Goal: Information Seeking & Learning: Check status

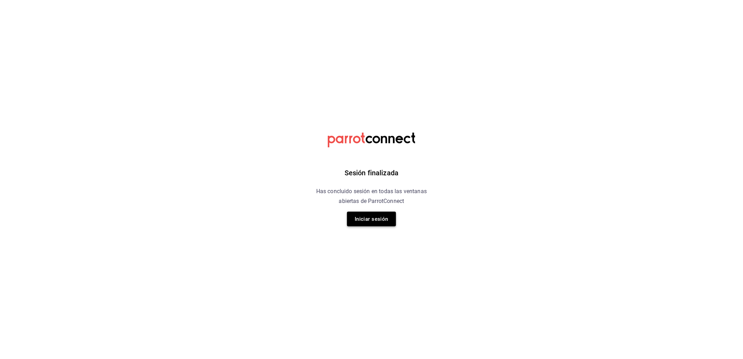
click at [369, 221] on button "Iniciar sesión" at bounding box center [371, 219] width 49 height 15
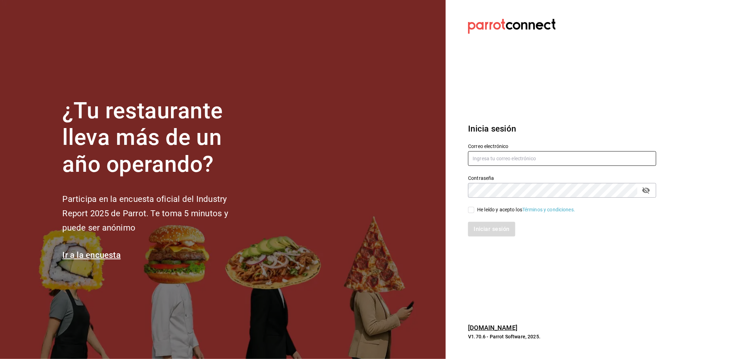
type input "[EMAIL_ADDRESS][DOMAIN_NAME]"
click at [369, 160] on input "[EMAIL_ADDRESS][DOMAIN_NAME]" at bounding box center [562, 158] width 188 height 15
click at [369, 208] on div "He leído y acepto los Términos y condiciones." at bounding box center [526, 209] width 98 height 7
click at [369, 208] on input "He leído y acepto los Términos y condiciones." at bounding box center [471, 210] width 6 height 6
checkbox input "true"
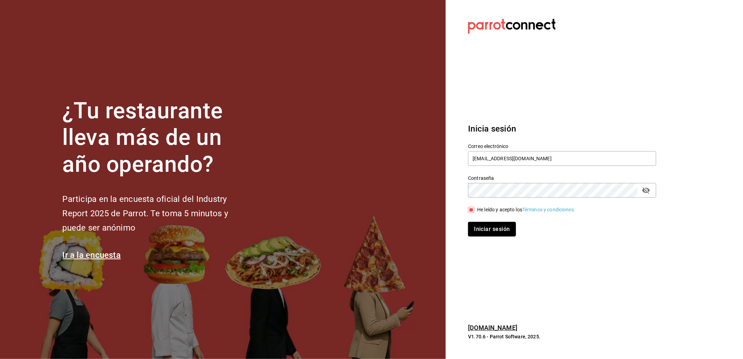
click at [369, 227] on button "Iniciar sesión" at bounding box center [492, 229] width 48 height 15
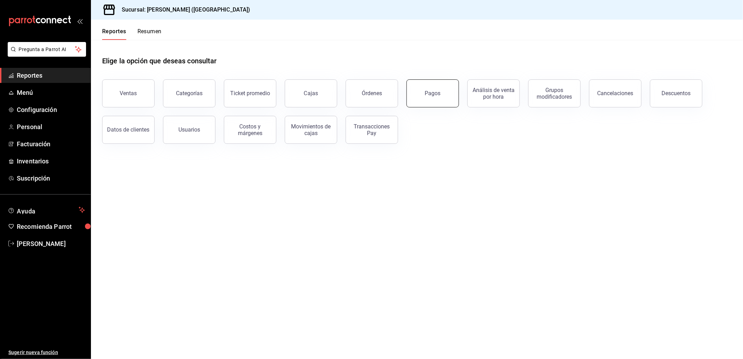
click at [434, 99] on button "Pagos" at bounding box center [433, 93] width 52 height 28
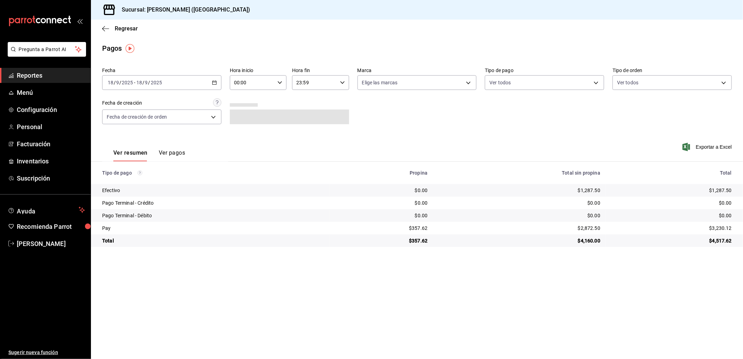
click at [213, 87] on div "[DATE] [DATE] - [DATE] [DATE]" at bounding box center [161, 82] width 119 height 15
click at [119, 182] on span "Rango de fechas" at bounding box center [135, 182] width 54 height 7
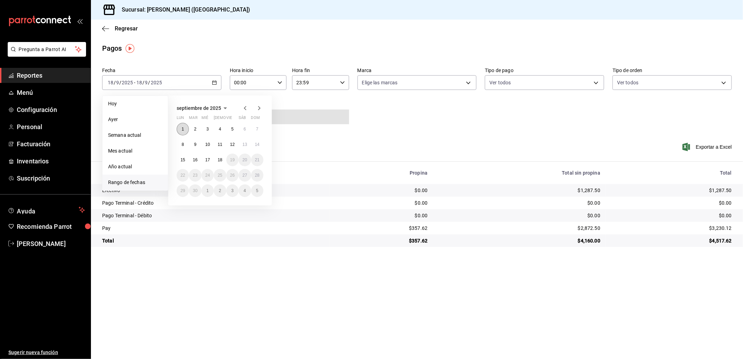
click at [182, 127] on abbr "1" at bounding box center [183, 129] width 2 height 5
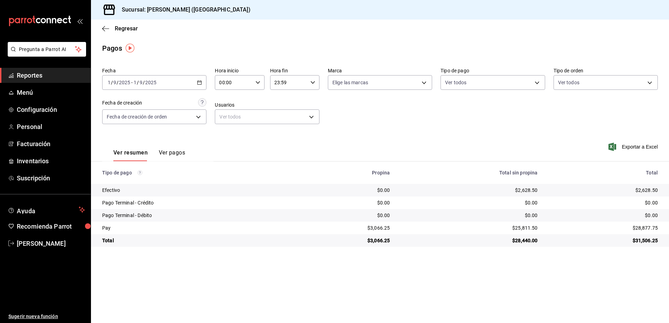
click at [525, 181] on th "Total sin propina" at bounding box center [469, 173] width 148 height 22
click at [523, 188] on div "$2,628.50" at bounding box center [469, 190] width 136 height 7
copy div "2,628.50"
click at [383, 228] on div "$3,066.25" at bounding box center [345, 228] width 89 height 7
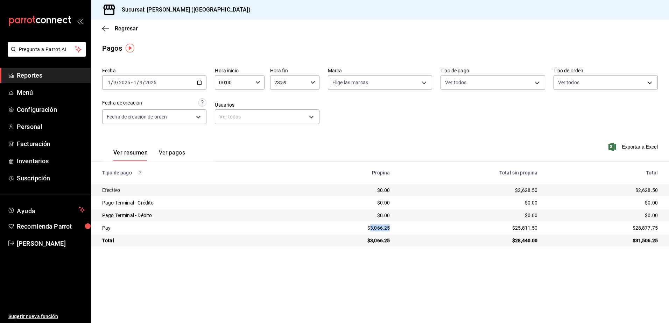
click at [383, 228] on div "$3,066.25" at bounding box center [345, 228] width 89 height 7
copy div "3,066.25"
click at [524, 227] on div "$25,811.50" at bounding box center [469, 228] width 136 height 7
copy div "25,811.50"
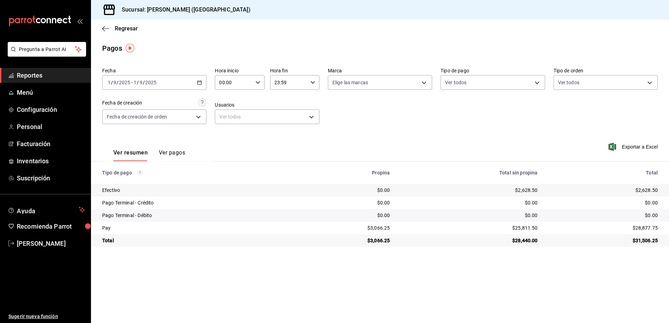
click at [188, 80] on div "2025-09-01 1 / 9 / 2025 - 2025-09-01 1 / 9 / 2025" at bounding box center [154, 82] width 104 height 15
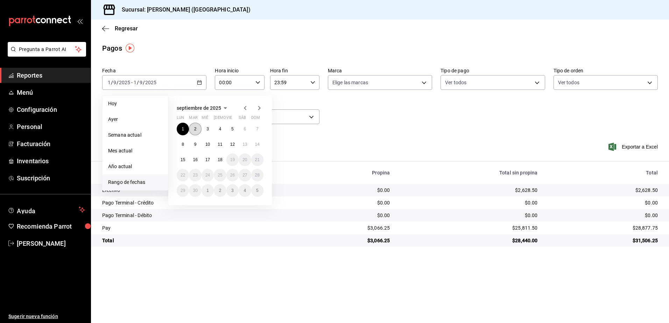
click at [195, 131] on abbr "2" at bounding box center [195, 129] width 2 height 5
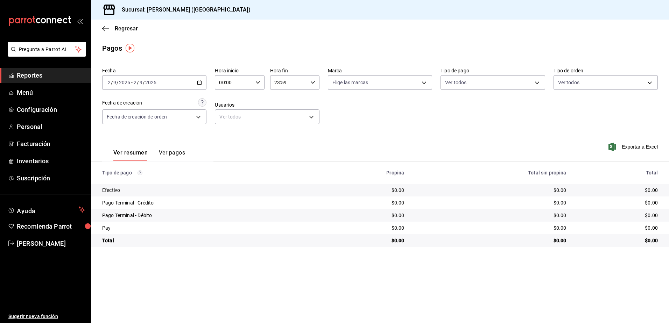
click at [188, 85] on div "2025-09-02 2 / 9 / 2025 - 2025-09-02 2 / 9 / 2025" at bounding box center [154, 82] width 104 height 15
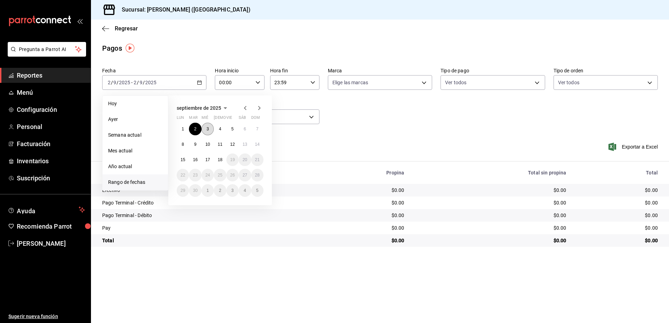
click at [209, 128] on abbr "3" at bounding box center [207, 129] width 2 height 5
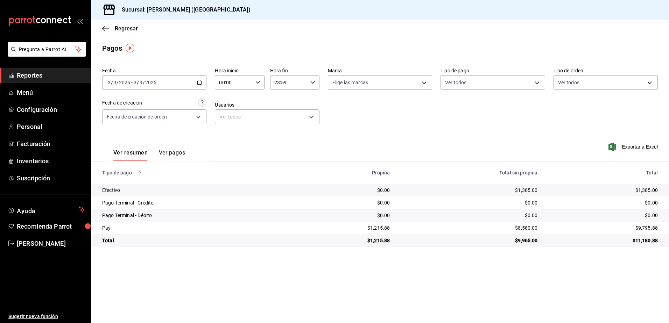
click at [523, 189] on div "$1,385.00" at bounding box center [469, 190] width 136 height 7
copy div "1,385.00"
click at [379, 230] on div "$1,215.88" at bounding box center [345, 228] width 89 height 7
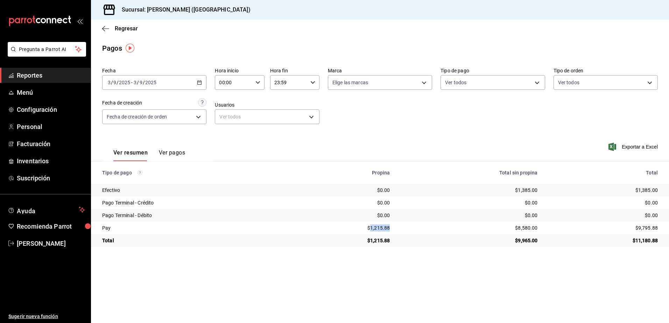
copy div "1,215.88"
click at [519, 227] on div "$8,580.00" at bounding box center [469, 228] width 136 height 7
copy div "8,580.00"
click at [648, 238] on div "$11,180.88" at bounding box center [603, 240] width 109 height 7
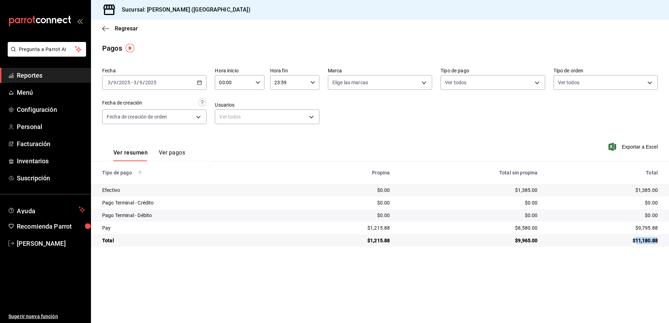
click at [648, 238] on div "$11,180.88" at bounding box center [603, 240] width 109 height 7
copy div "11,180.88"
click at [187, 84] on div "2025-09-03 3 / 9 / 2025 - 2025-09-03 3 / 9 / 2025" at bounding box center [154, 82] width 104 height 15
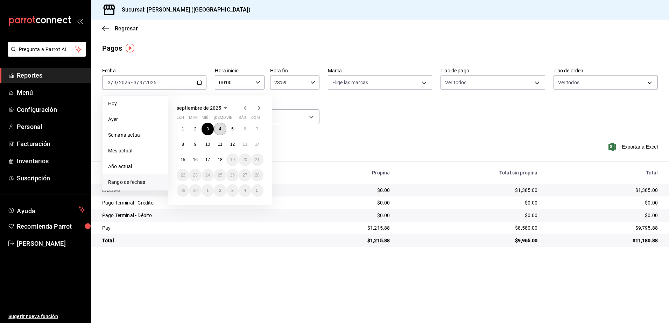
click at [217, 131] on button "4" at bounding box center [220, 129] width 12 height 13
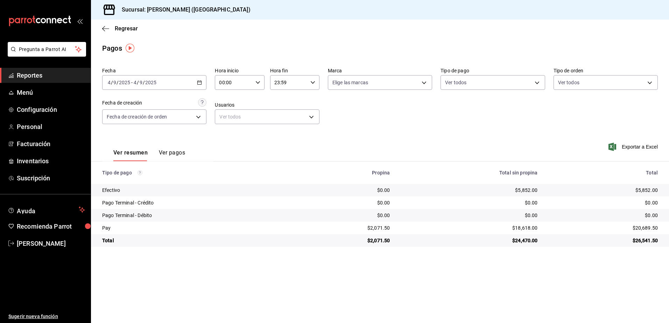
click at [527, 187] on div "$5,852.00" at bounding box center [469, 190] width 136 height 7
click at [527, 187] on td "$5,852.00" at bounding box center [469, 190] width 148 height 13
copy div "5,852.00"
click at [521, 230] on div "$18,618.00" at bounding box center [469, 228] width 136 height 7
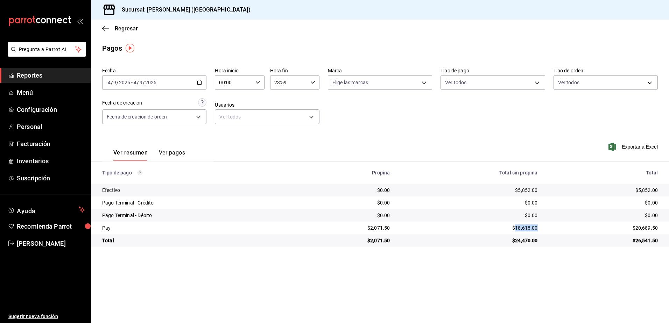
copy div "18,618.00"
click at [379, 227] on div "$2,071.50" at bounding box center [345, 228] width 89 height 7
copy div "2,071.50"
click at [201, 86] on div "2025-09-04 4 / 9 / 2025 - 2025-09-04 4 / 9 / 2025" at bounding box center [154, 82] width 104 height 15
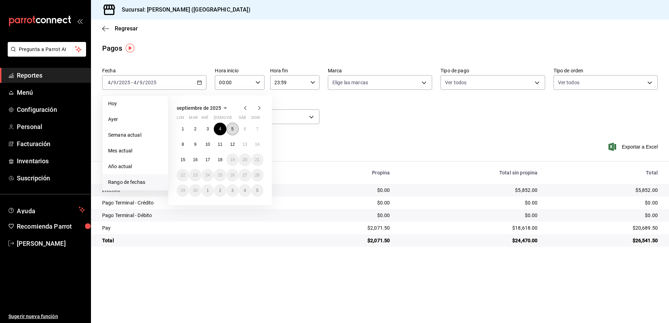
click at [230, 129] on button "5" at bounding box center [232, 129] width 12 height 13
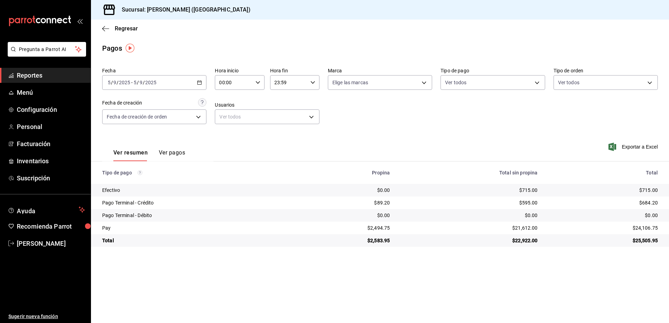
click at [523, 190] on div "$715.00" at bounding box center [469, 190] width 136 height 7
click at [381, 203] on div "$89.20" at bounding box center [345, 202] width 89 height 7
click at [531, 206] on div "$595.00" at bounding box center [469, 202] width 136 height 7
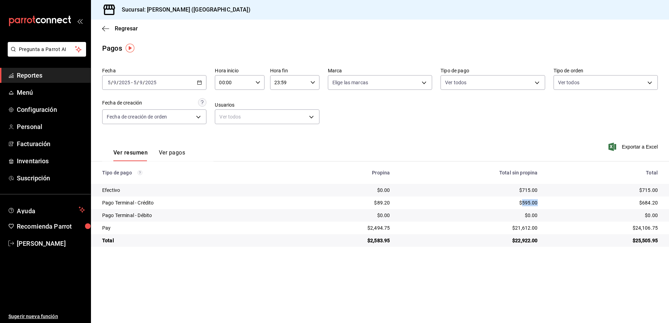
click at [531, 206] on div "$595.00" at bounding box center [469, 202] width 136 height 7
click at [380, 227] on div "$2,494.75" at bounding box center [345, 228] width 89 height 7
click at [520, 228] on div "$21,612.00" at bounding box center [469, 228] width 136 height 7
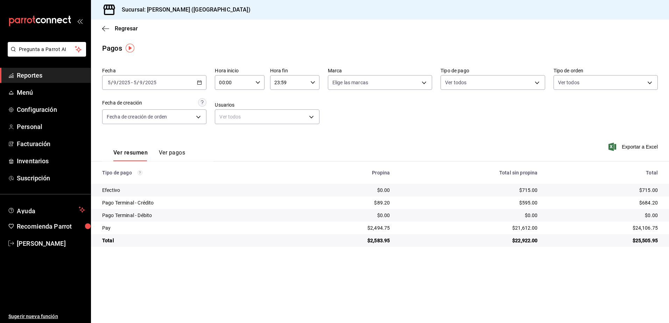
click at [186, 81] on div "2025-09-05 5 / 9 / 2025 - 2025-09-05 5 / 9 / 2025" at bounding box center [154, 82] width 104 height 15
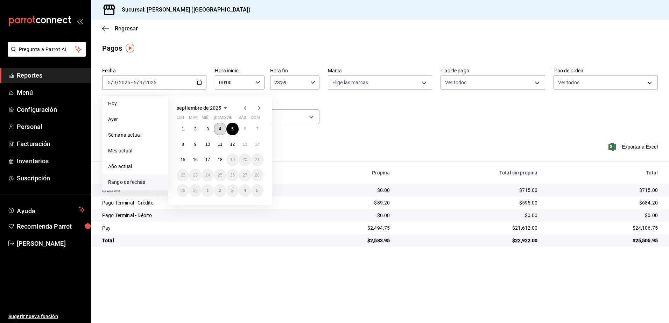
click at [219, 129] on abbr "4" at bounding box center [220, 129] width 2 height 5
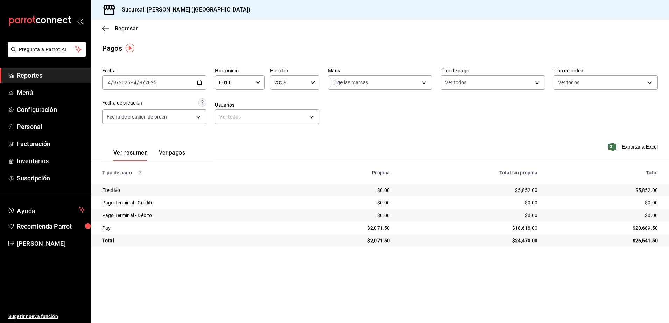
click at [196, 78] on div "2025-09-04 4 / 9 / 2025 - 2025-09-04 4 / 9 / 2025" at bounding box center [154, 82] width 104 height 15
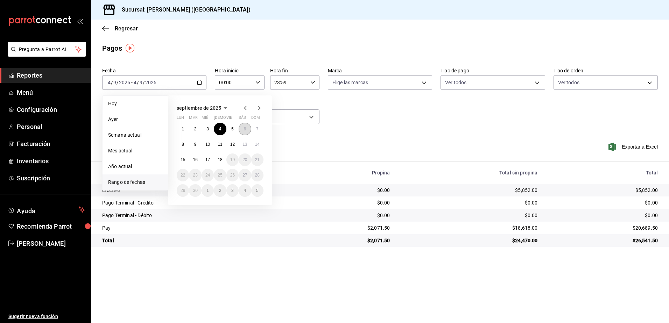
click at [241, 128] on button "6" at bounding box center [245, 129] width 12 height 13
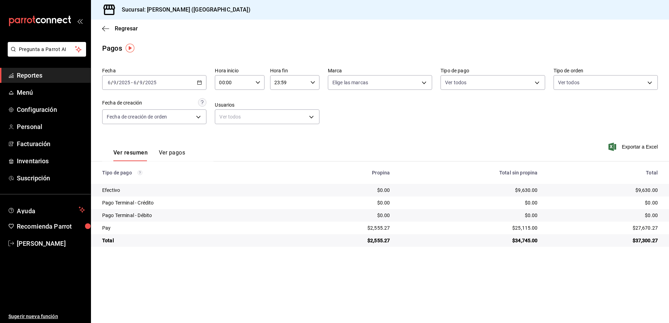
click at [526, 192] on div "$9,630.00" at bounding box center [469, 190] width 136 height 7
click at [530, 223] on td "$25,115.00" at bounding box center [469, 228] width 148 height 13
click at [524, 229] on div "$25,115.00" at bounding box center [469, 228] width 136 height 7
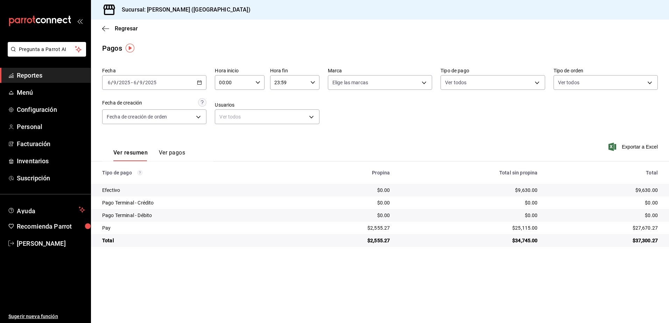
click at [380, 231] on div "$2,555.27" at bounding box center [345, 228] width 89 height 7
click at [204, 83] on div "2025-09-06 6 / 9 / 2025 - 2025-09-06 6 / 9 / 2025" at bounding box center [154, 82] width 104 height 15
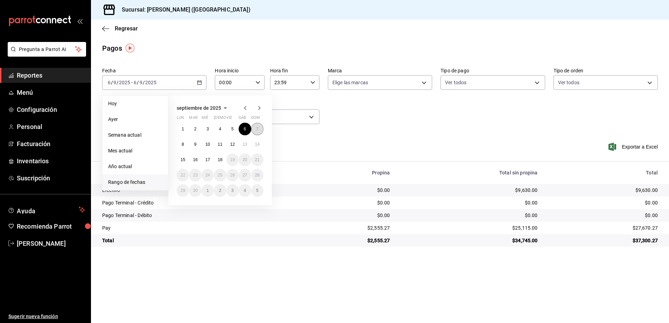
click at [255, 126] on button "7" at bounding box center [257, 129] width 12 height 13
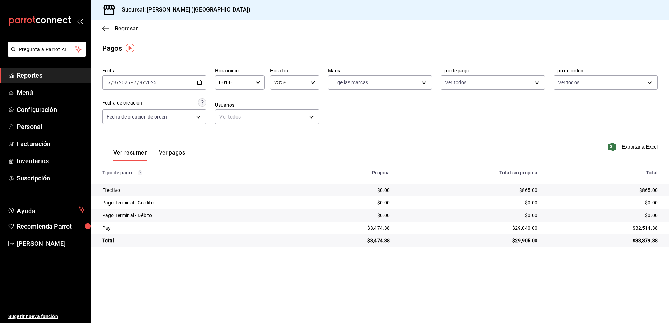
click at [530, 190] on div "$865.00" at bounding box center [469, 190] width 136 height 7
click at [518, 229] on div "$29,040.00" at bounding box center [469, 228] width 136 height 7
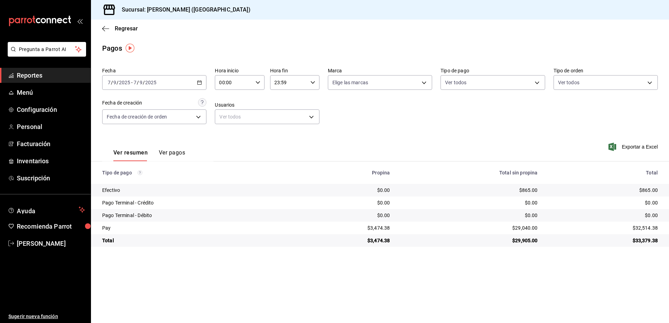
click at [380, 229] on div "$3,474.38" at bounding box center [345, 228] width 89 height 7
click at [190, 86] on div "2025-09-07 7 / 9 / 2025 - 2025-09-07 7 / 9 / 2025" at bounding box center [154, 82] width 104 height 15
click at [203, 90] on div "Fecha 2025-09-07 7 / 9 / 2025 - 2025-09-07 7 / 9 / 2025 Hora inicio 00:00 Hora …" at bounding box center [380, 99] width 556 height 68
click at [199, 82] on \(Stroke\) "button" at bounding box center [200, 82] width 4 height 0
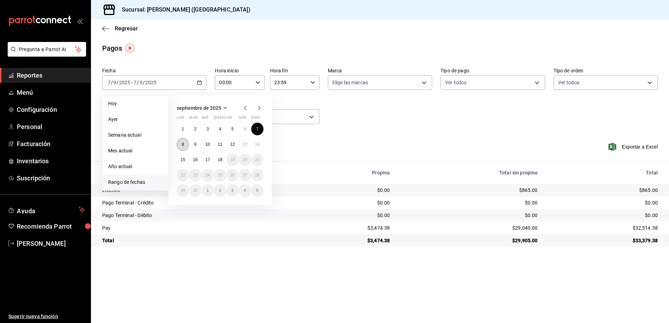
click at [182, 143] on abbr "8" at bounding box center [183, 144] width 2 height 5
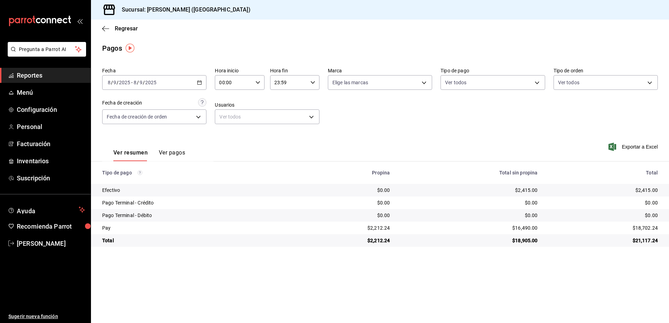
click at [530, 189] on div "$2,415.00" at bounding box center [469, 190] width 136 height 7
click at [527, 229] on div "$16,490.00" at bounding box center [469, 228] width 136 height 7
click at [379, 227] on div "$2,212.24" at bounding box center [345, 228] width 89 height 7
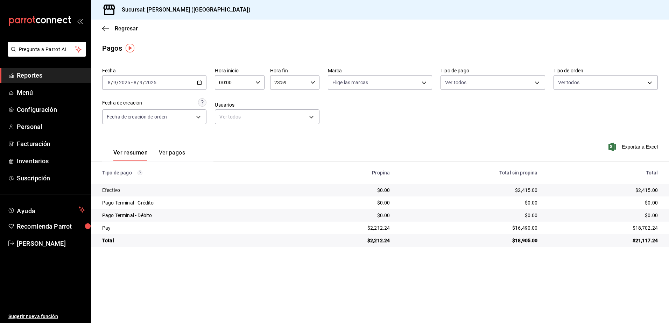
click at [378, 227] on div "$2,212.24" at bounding box center [345, 228] width 89 height 7
click at [191, 86] on div "2025-09-08 8 / 9 / 2025 - 2025-09-08 8 / 9 / 2025" at bounding box center [154, 82] width 104 height 15
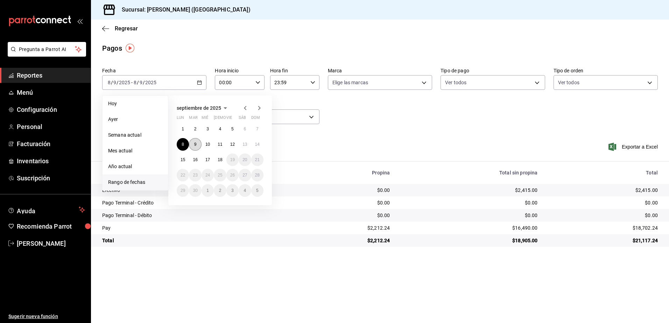
click at [197, 142] on button "9" at bounding box center [195, 144] width 12 height 13
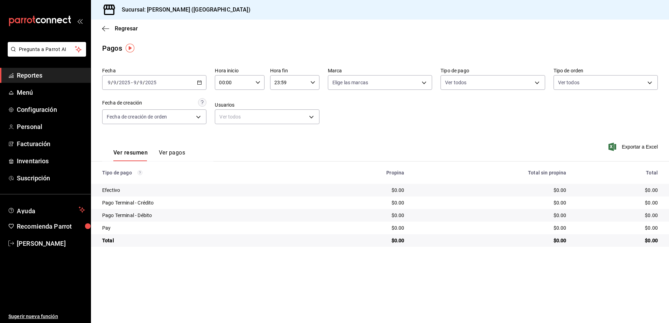
click at [172, 82] on div "2025-09-09 9 / 9 / 2025 - 2025-09-09 9 / 9 / 2025" at bounding box center [154, 82] width 104 height 15
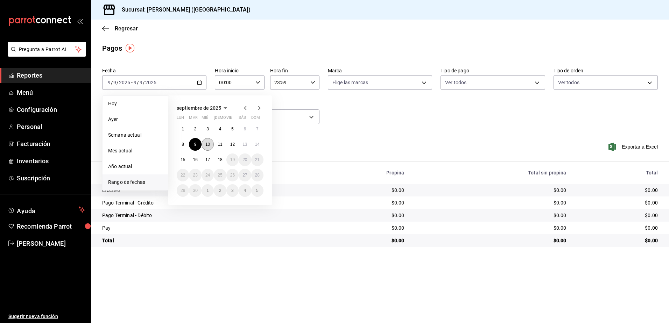
click at [209, 141] on button "10" at bounding box center [208, 144] width 12 height 13
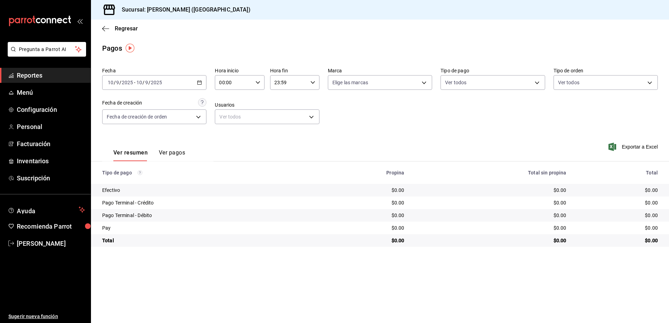
click at [196, 89] on div "2025-09-10 10 / 9 / 2025 - 2025-09-10 10 / 9 / 2025" at bounding box center [154, 82] width 104 height 15
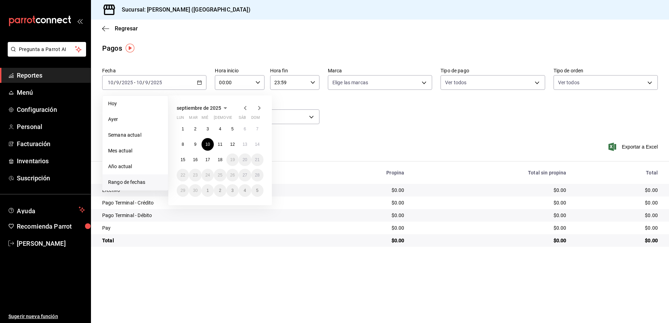
click at [226, 147] on div "1 2 3 4 5 6 7 8 9 10 11 12 13 14 15 16 17 18 19 20 21 22 23 24 25 26 27 28 29 3…" at bounding box center [220, 160] width 87 height 74
click at [223, 144] on button "11" at bounding box center [220, 144] width 12 height 13
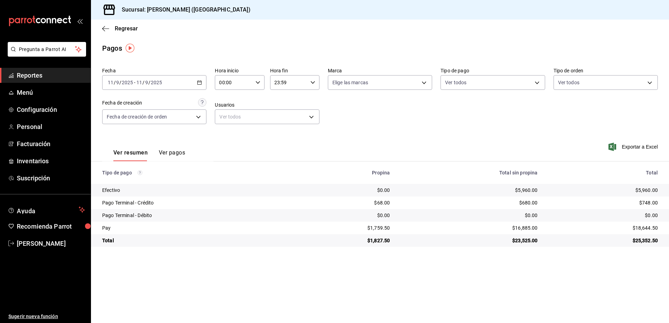
click at [521, 191] on div "$5,960.00" at bounding box center [469, 190] width 136 height 7
click at [527, 206] on div "$680.00" at bounding box center [469, 202] width 136 height 7
click at [389, 203] on div "$68.00" at bounding box center [345, 202] width 89 height 7
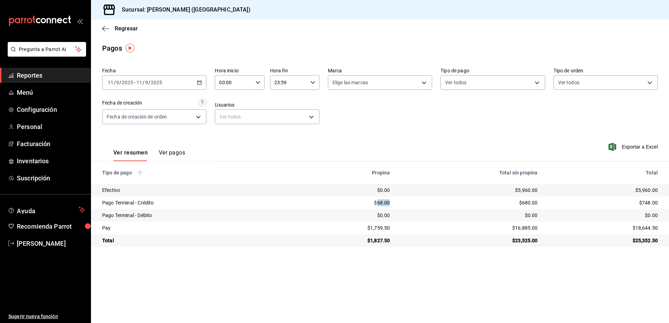
click at [389, 203] on div "$68.00" at bounding box center [345, 202] width 89 height 7
click at [381, 201] on div "$68.00" at bounding box center [345, 202] width 89 height 7
click at [379, 226] on div "$1,759.50" at bounding box center [345, 228] width 89 height 7
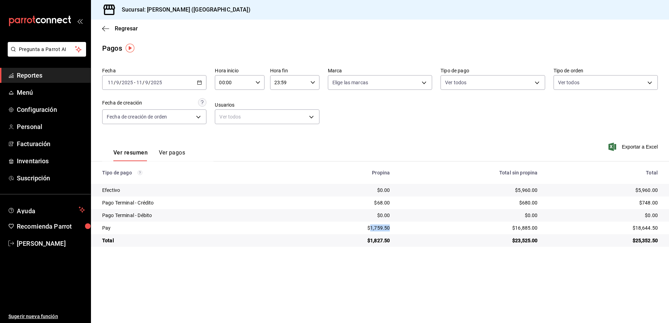
click at [379, 226] on div "$1,759.50" at bounding box center [345, 228] width 89 height 7
click at [525, 228] on div "$16,885.00" at bounding box center [469, 228] width 136 height 7
click at [206, 87] on div "2025-09-11 11 / 9 / 2025 - 2025-09-11 11 / 9 / 2025" at bounding box center [154, 82] width 104 height 15
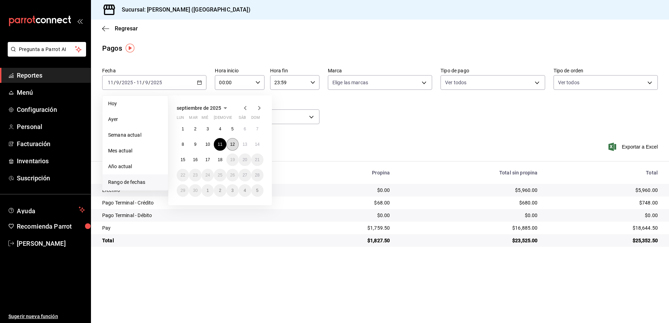
click at [238, 145] on button "12" at bounding box center [232, 144] width 12 height 13
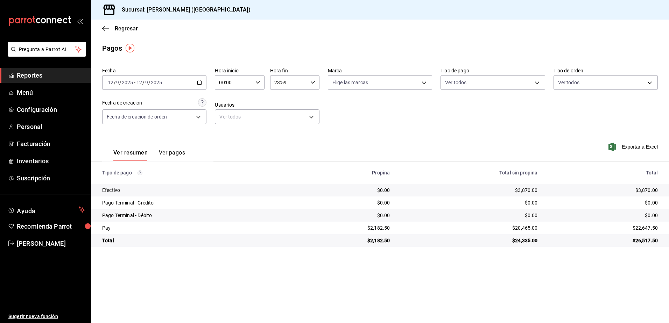
click at [525, 188] on div "$3,870.00" at bounding box center [469, 190] width 136 height 7
click at [197, 84] on div "2025-09-12 12 / 9 / 2025 - 2025-09-12 12 / 9 / 2025" at bounding box center [154, 82] width 104 height 15
click at [196, 81] on div "2025-09-12 12 / 9 / 2025 - 2025-09-12 12 / 9 / 2025" at bounding box center [154, 82] width 104 height 15
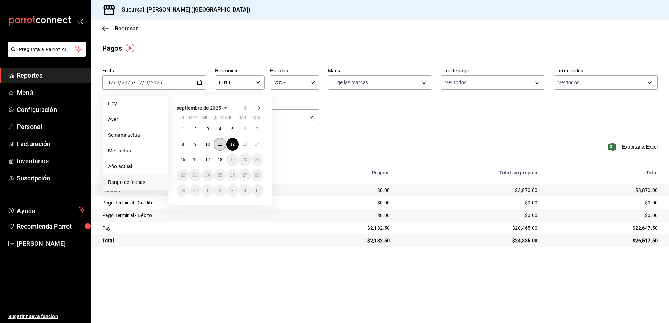
click at [219, 147] on button "11" at bounding box center [220, 144] width 12 height 13
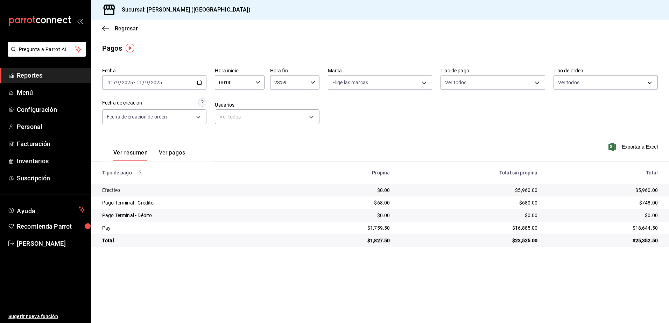
click at [203, 86] on div "2025-09-11 11 / 9 / 2025 - 2025-09-11 11 / 9 / 2025" at bounding box center [154, 82] width 104 height 15
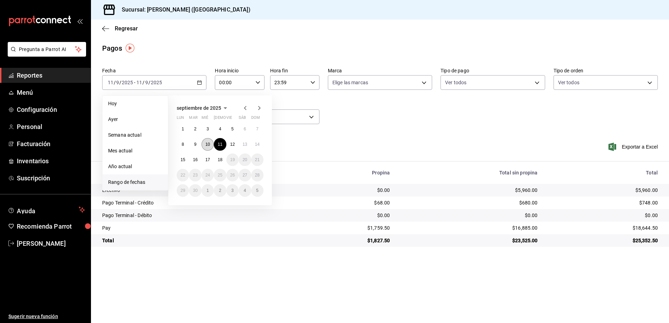
click at [207, 143] on abbr "10" at bounding box center [207, 144] width 5 height 5
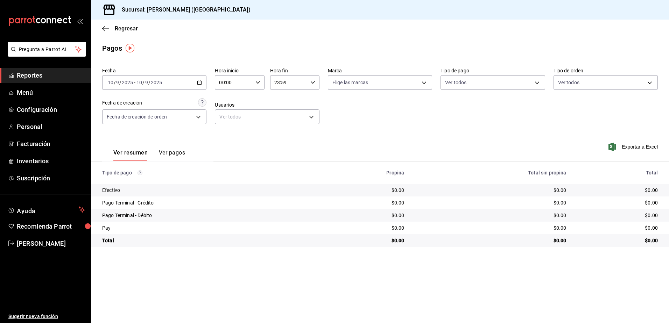
click at [184, 85] on div "2025-09-10 10 / 9 / 2025 - 2025-09-10 10 / 9 / 2025" at bounding box center [154, 82] width 104 height 15
click at [200, 87] on div "2025-09-10 10 / 9 / 2025 - 2025-09-10 10 / 9 / 2025" at bounding box center [154, 82] width 104 height 15
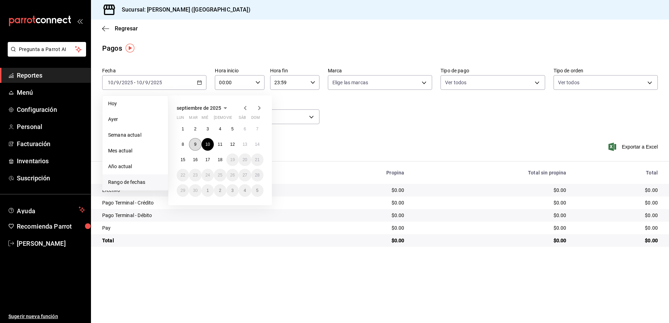
click at [195, 146] on abbr "9" at bounding box center [195, 144] width 2 height 5
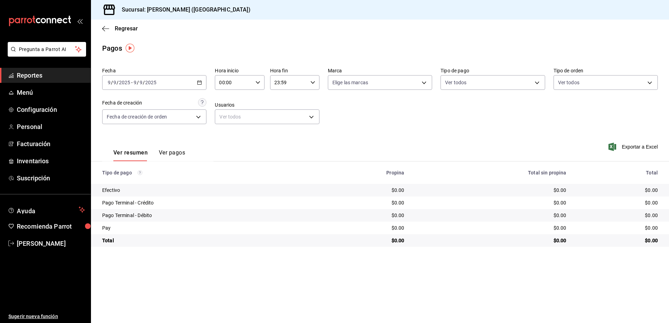
click at [188, 82] on div "2025-09-09 9 / 9 / 2025 - 2025-09-09 9 / 9 / 2025" at bounding box center [154, 82] width 104 height 15
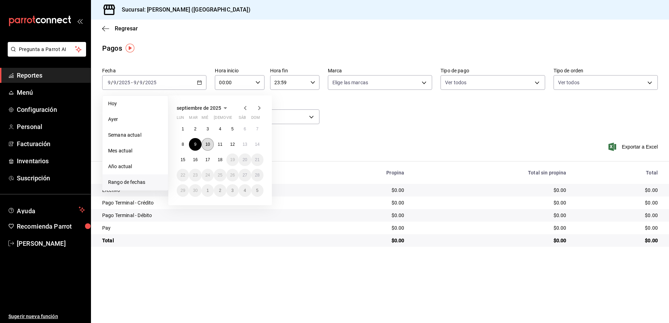
click at [210, 147] on button "10" at bounding box center [208, 144] width 12 height 13
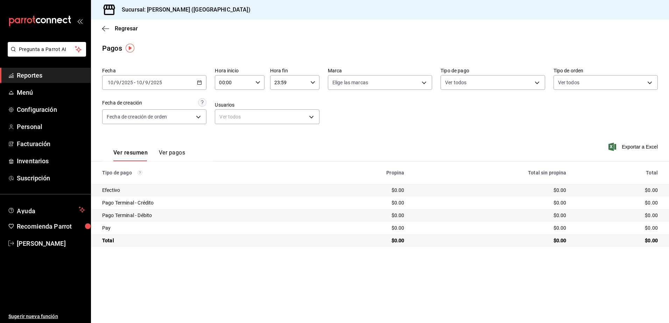
click at [200, 86] on div "2025-09-10 10 / 9 / 2025 - 2025-09-10 10 / 9 / 2025" at bounding box center [154, 82] width 104 height 15
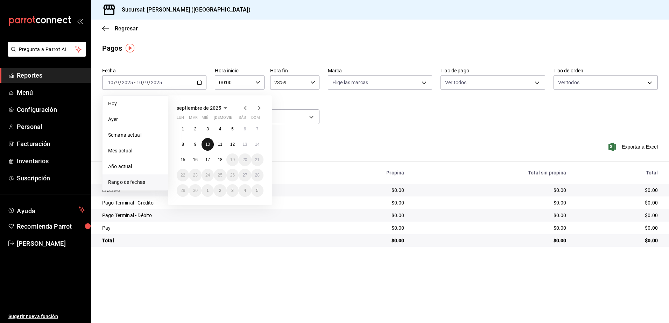
click at [212, 143] on button "10" at bounding box center [208, 144] width 12 height 13
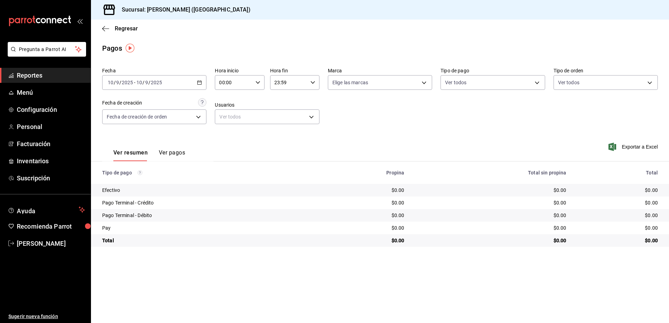
click at [219, 146] on div "Ver resumen Ver pagos Exportar a Excel" at bounding box center [380, 151] width 578 height 37
click at [221, 144] on div "Ver resumen Ver pagos Exportar a Excel" at bounding box center [380, 151] width 578 height 37
drag, startPoint x: 221, startPoint y: 144, endPoint x: 174, endPoint y: 70, distance: 88.3
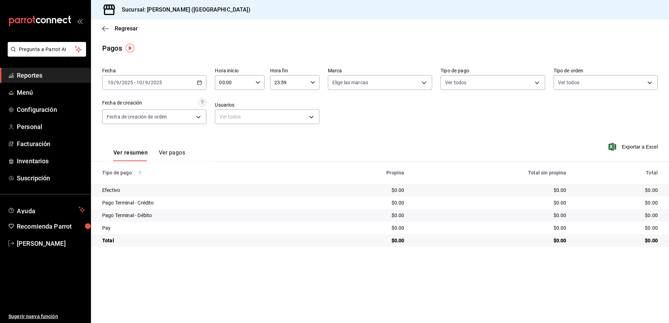
click at [174, 70] on label "Fecha" at bounding box center [154, 70] width 104 height 5
click at [175, 85] on div "2025-09-10 10 / 9 / 2025 - 2025-09-10 10 / 9 / 2025" at bounding box center [154, 82] width 104 height 15
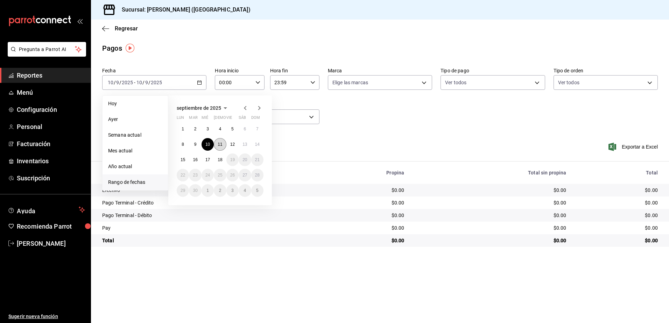
click at [220, 146] on abbr "11" at bounding box center [220, 144] width 5 height 5
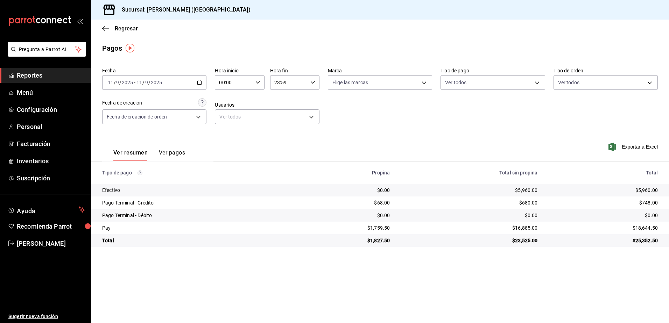
click at [189, 85] on div "2025-09-11 11 / 9 / 2025 - 2025-09-11 11 / 9 / 2025" at bounding box center [154, 82] width 104 height 15
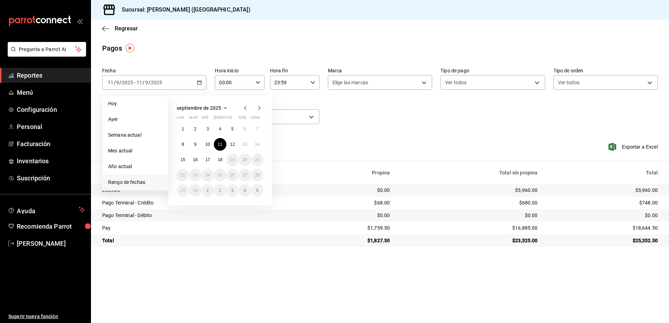
click at [227, 140] on div "1 2 3 4 5 6 7 8 9 10 11 12 13 14 15 16 17 18 19 20 21 22 23 24 25 26 27 28 29 3…" at bounding box center [220, 160] width 87 height 74
click at [228, 141] on button "12" at bounding box center [232, 144] width 12 height 13
click at [229, 141] on button "12" at bounding box center [232, 144] width 12 height 13
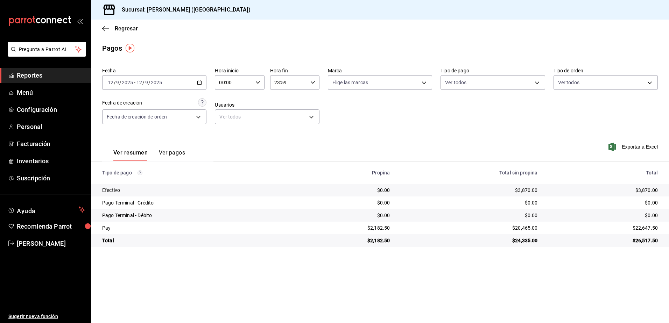
click at [527, 189] on div "$3,870.00" at bounding box center [469, 190] width 136 height 7
click at [529, 229] on div "$20,465.00" at bounding box center [469, 228] width 136 height 7
click at [376, 227] on div "$2,182.50" at bounding box center [345, 228] width 89 height 7
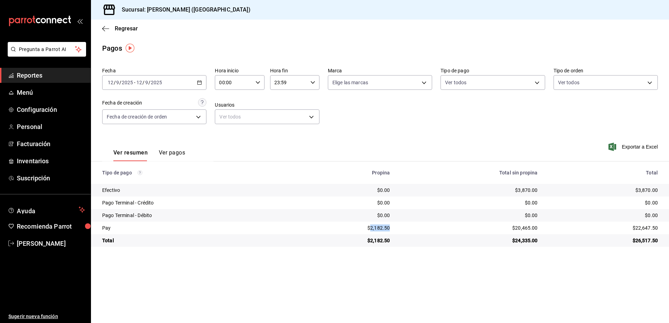
click at [376, 227] on div "$2,182.50" at bounding box center [345, 228] width 89 height 7
click at [190, 90] on div "2025-09-12 12 / 9 / 2025 - 2025-09-12 12 / 9 / 2025" at bounding box center [154, 82] width 104 height 15
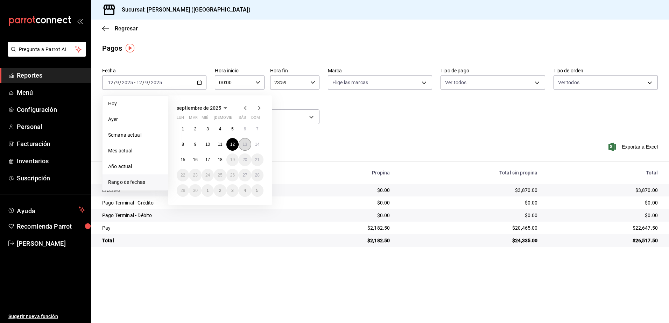
click at [241, 144] on button "13" at bounding box center [245, 144] width 12 height 13
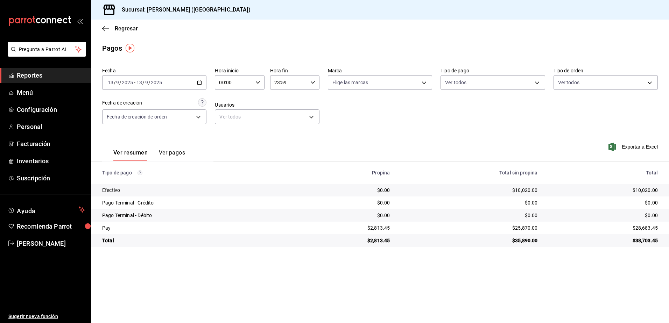
click at [530, 194] on div "$10,020.00" at bounding box center [469, 190] width 136 height 7
click at [537, 230] on div "$25,870.00" at bounding box center [469, 228] width 136 height 7
click at [532, 229] on div "$25,870.00" at bounding box center [469, 228] width 136 height 7
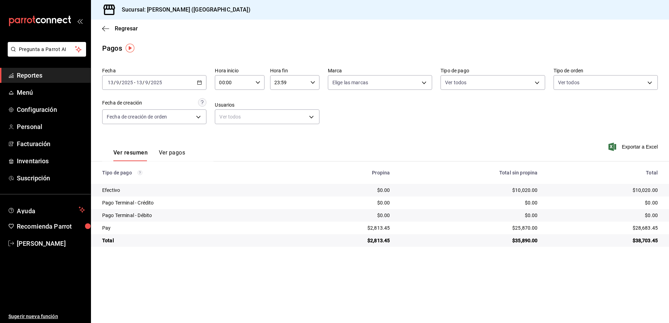
click at [373, 226] on div "$2,813.45" at bounding box center [345, 228] width 89 height 7
click at [188, 78] on div "2025-09-13 13 / 9 / 2025 - 2025-09-13 13 / 9 / 2025" at bounding box center [154, 82] width 104 height 15
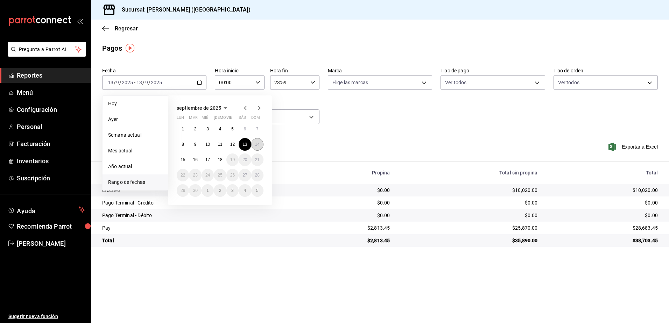
click at [254, 142] on button "14" at bounding box center [257, 144] width 12 height 13
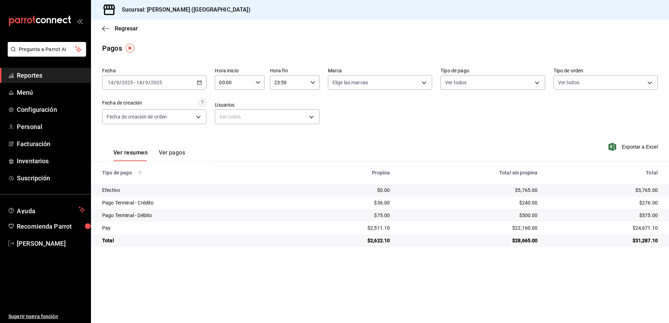
click at [520, 192] on div "$5,765.00" at bounding box center [469, 190] width 136 height 7
click at [527, 202] on div "$240.00" at bounding box center [469, 202] width 136 height 7
click at [389, 203] on div "$36.00" at bounding box center [345, 202] width 89 height 7
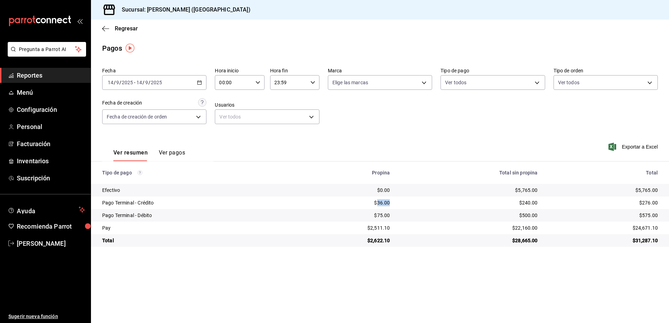
click at [389, 203] on div "$36.00" at bounding box center [345, 202] width 89 height 7
drag, startPoint x: 389, startPoint y: 203, endPoint x: 384, endPoint y: 204, distance: 4.9
click at [384, 204] on div "$36.00" at bounding box center [345, 202] width 89 height 7
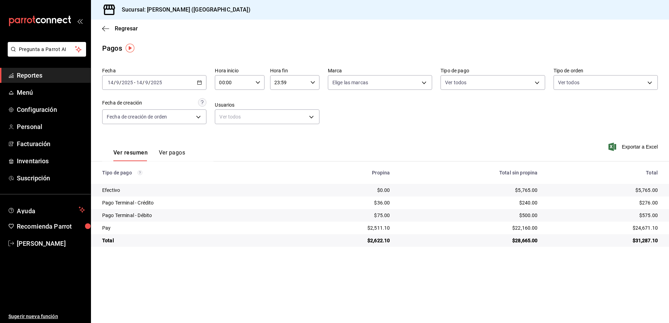
click at [389, 216] on div "$75.00" at bounding box center [345, 215] width 89 height 7
drag, startPoint x: 389, startPoint y: 216, endPoint x: 381, endPoint y: 216, distance: 8.4
click at [381, 216] on div "$75.00" at bounding box center [345, 215] width 89 height 7
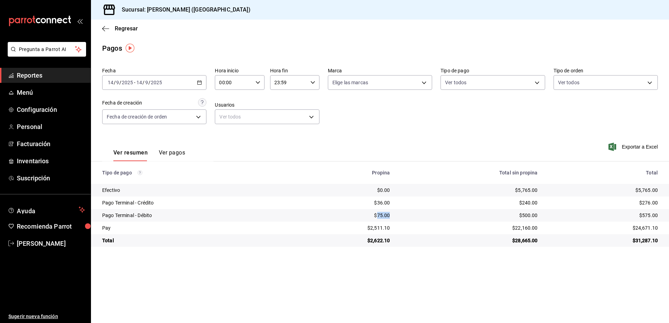
click at [381, 216] on div "$75.00" at bounding box center [345, 215] width 89 height 7
click at [526, 214] on div "$500.00" at bounding box center [469, 215] width 136 height 7
click at [384, 226] on div "$2,511.10" at bounding box center [345, 228] width 89 height 7
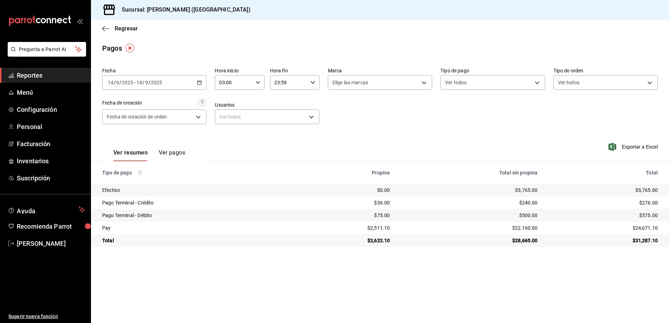
click at [530, 226] on div "$22,160.00" at bounding box center [469, 228] width 136 height 7
click at [195, 88] on div "2025-09-14 14 / 9 / 2025 - 2025-09-14 14 / 9 / 2025" at bounding box center [154, 82] width 104 height 15
click at [201, 83] on icon "button" at bounding box center [199, 82] width 5 height 5
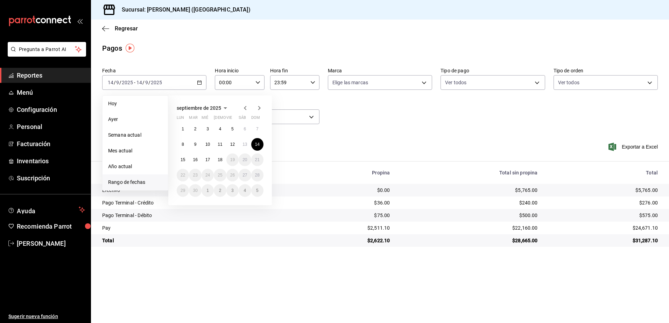
click at [184, 153] on div "1 2 3 4 5 6 7 8 9 10 11 12 13 14 15 16 17 18 19 20 21 22 23 24 25 26 27 28 29 3…" at bounding box center [220, 160] width 87 height 74
click at [181, 159] on abbr "15" at bounding box center [183, 159] width 5 height 5
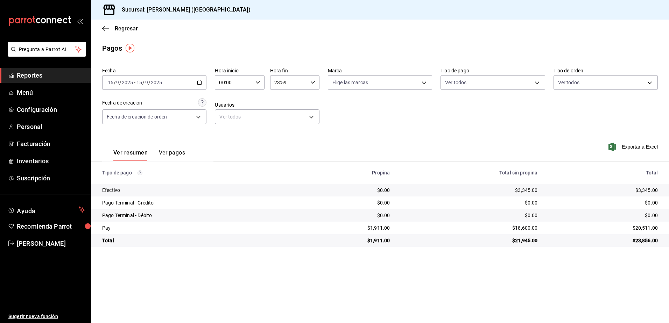
click at [529, 186] on td "$3,345.00" at bounding box center [469, 190] width 148 height 13
click at [526, 192] on div "$3,345.00" at bounding box center [469, 190] width 136 height 7
click at [522, 226] on div "$18,600.00" at bounding box center [469, 228] width 136 height 7
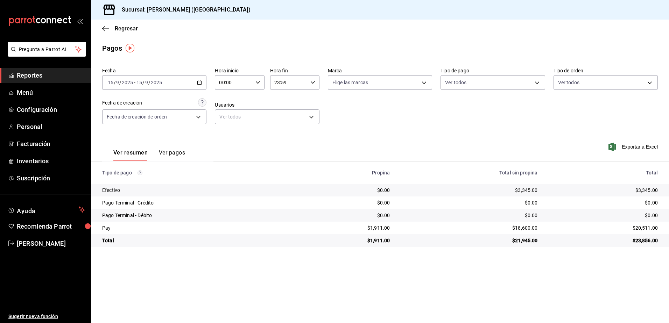
click at [383, 221] on td "$0.00" at bounding box center [345, 215] width 100 height 13
click at [380, 227] on div "$1,911.00" at bounding box center [345, 228] width 89 height 7
click at [200, 81] on \(Stroke\) "button" at bounding box center [199, 83] width 4 height 4
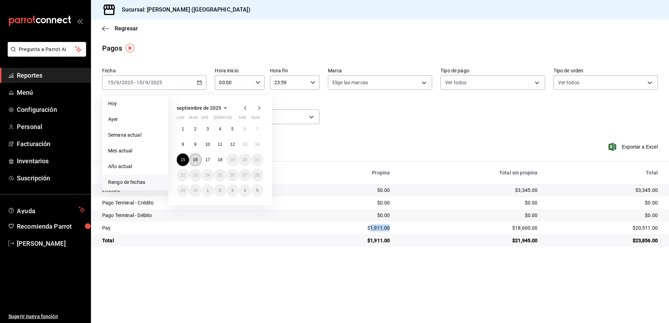
click at [197, 158] on abbr "16" at bounding box center [195, 159] width 5 height 5
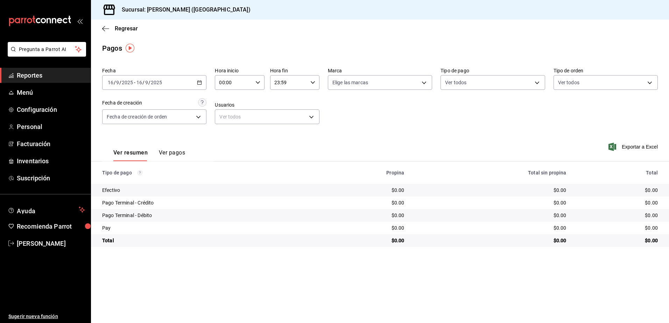
click at [183, 84] on div "2025-09-16 16 / 9 / 2025 - 2025-09-16 16 / 9 / 2025" at bounding box center [154, 82] width 104 height 15
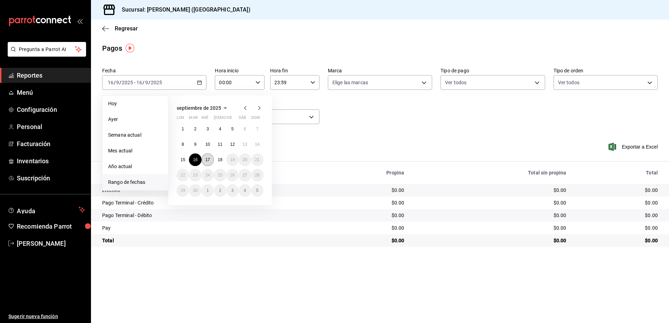
click at [206, 155] on button "17" at bounding box center [208, 160] width 12 height 13
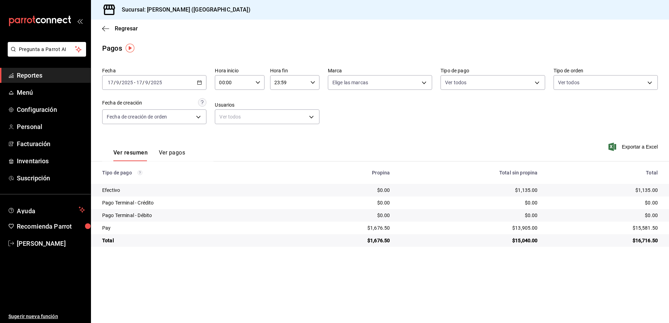
click at [520, 190] on div "$1,135.00" at bounding box center [469, 190] width 136 height 7
click at [521, 228] on div "$13,905.00" at bounding box center [469, 228] width 136 height 7
click at [380, 229] on div "$1,676.50" at bounding box center [345, 228] width 89 height 7
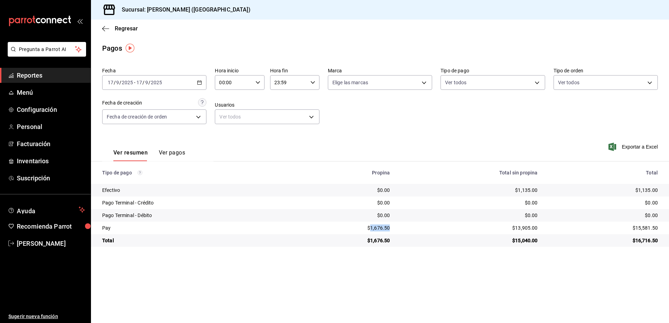
click at [380, 229] on div "$1,676.50" at bounding box center [345, 228] width 89 height 7
click at [186, 82] on div "2025-09-17 17 / 9 / 2025 - 2025-09-17 17 / 9 / 2025" at bounding box center [154, 82] width 104 height 15
click at [200, 80] on icon "button" at bounding box center [199, 82] width 5 height 5
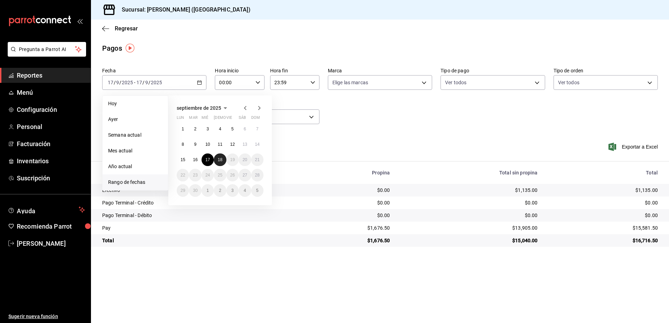
click at [219, 164] on button "18" at bounding box center [220, 160] width 12 height 13
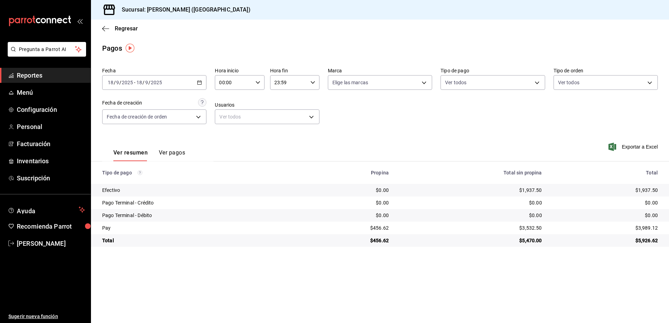
click at [527, 190] on div "$1,937.50" at bounding box center [471, 190] width 142 height 7
click at [528, 225] on div "$3,532.50" at bounding box center [471, 228] width 142 height 7
click at [384, 227] on div "$456.62" at bounding box center [348, 228] width 81 height 7
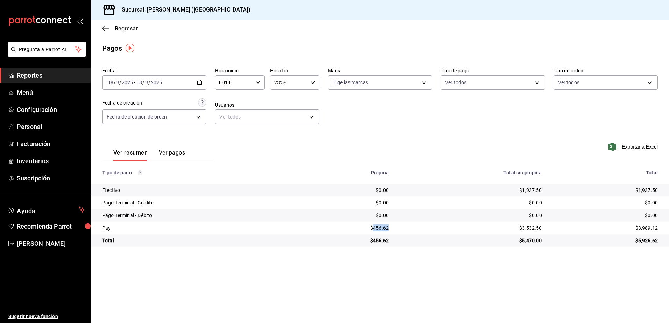
click at [384, 227] on div "$456.62" at bounding box center [348, 228] width 81 height 7
click at [165, 84] on div "2025-09-18 18 / 9 / 2025 - 2025-09-18 18 / 9 / 2025" at bounding box center [154, 82] width 104 height 15
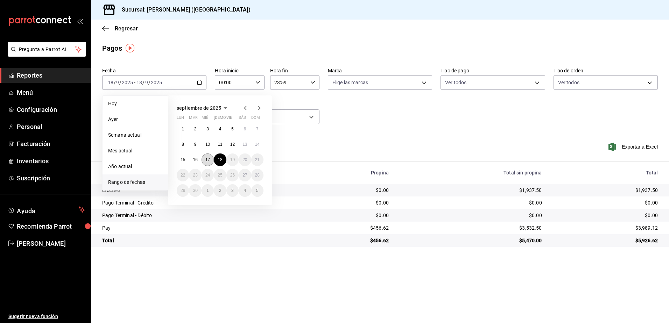
click at [204, 161] on button "17" at bounding box center [208, 160] width 12 height 13
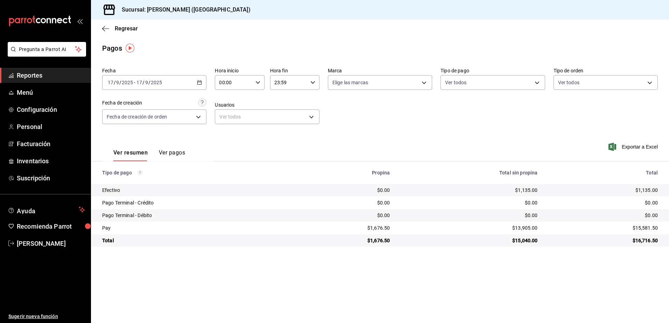
click at [198, 81] on \(Stroke\) "button" at bounding box center [198, 80] width 0 height 0
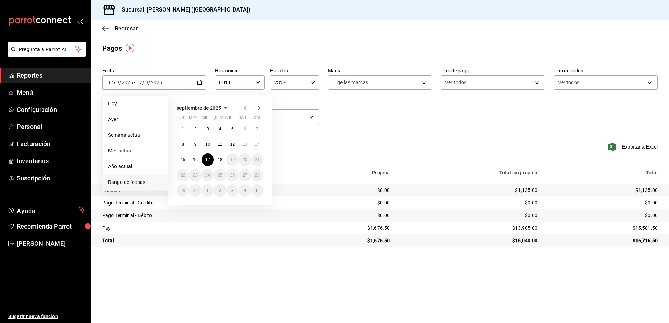
click at [382, 124] on div "Fecha 2025-09-17 17 / 9 / 2025 - 2025-09-17 17 / 9 / 2025 Hoy Ayer Semana actua…" at bounding box center [380, 99] width 556 height 68
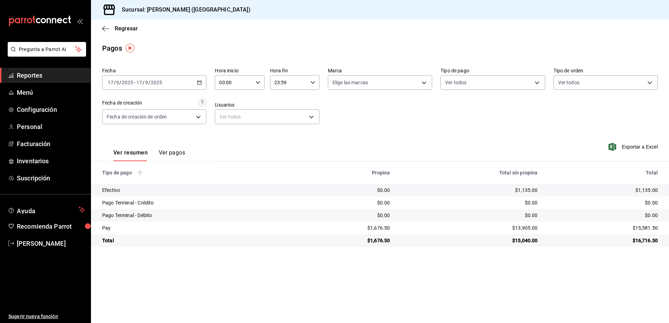
click at [184, 273] on main "Regresar Pagos Fecha 2025-09-17 17 / 9 / 2025 - 2025-09-17 17 / 9 / 2025 Hora i…" at bounding box center [380, 172] width 578 height 304
click at [47, 75] on span "Reportes" at bounding box center [51, 75] width 68 height 9
